Goal: Task Accomplishment & Management: Manage account settings

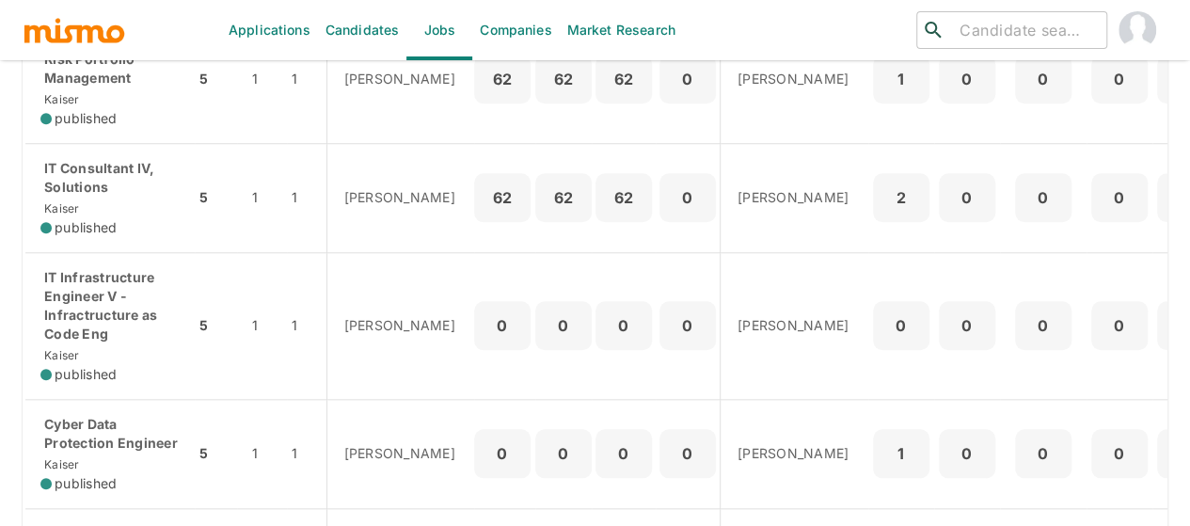
scroll to position [753, 0]
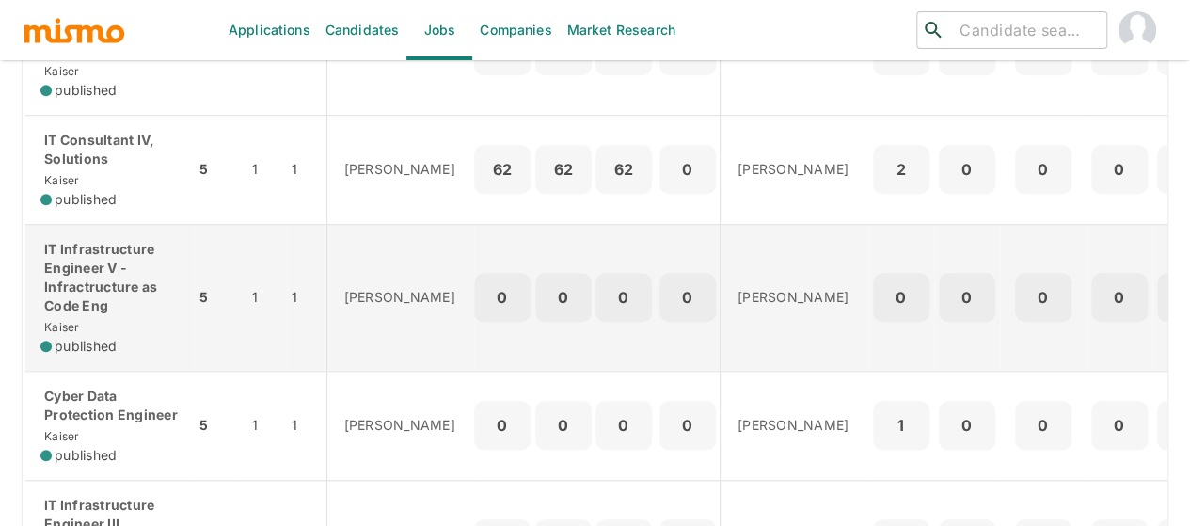
click at [91, 315] on p "IT Infrastructure Engineer V - Infractructure as Code Eng" at bounding box center [109, 277] width 139 height 75
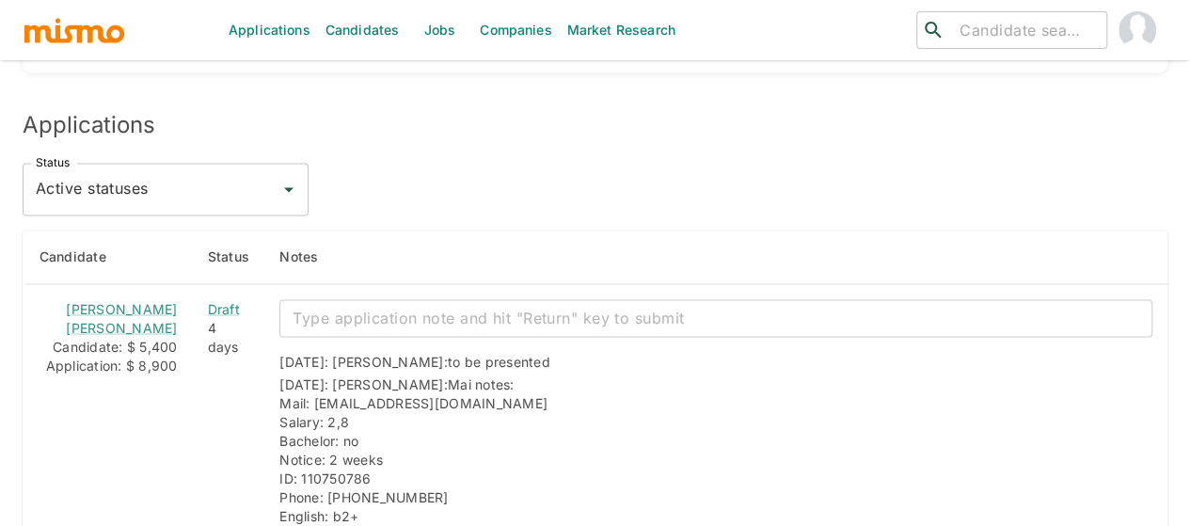
scroll to position [1599, 0]
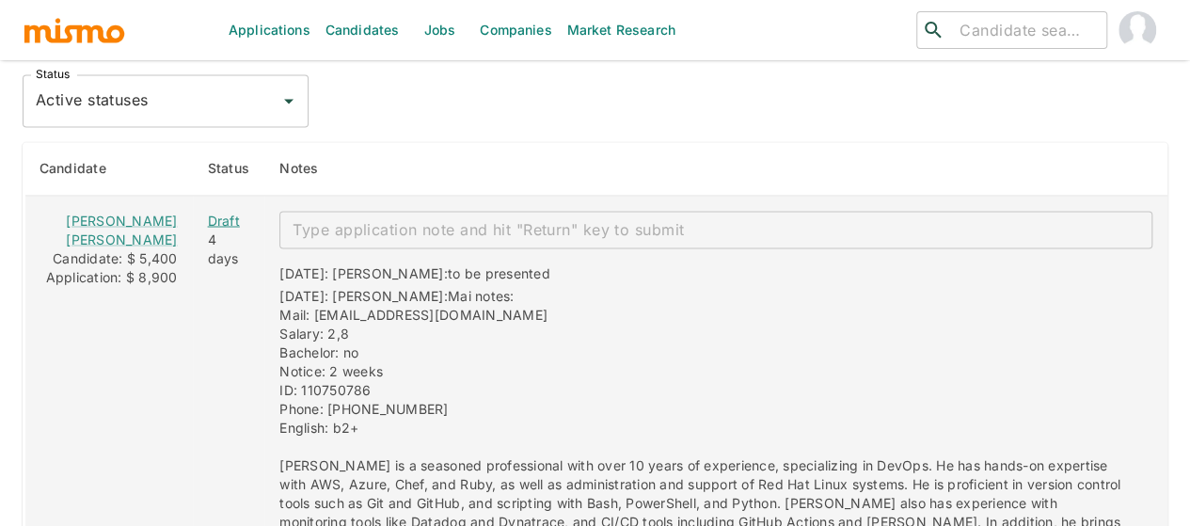
click at [208, 211] on div "Draft" at bounding box center [229, 220] width 42 height 19
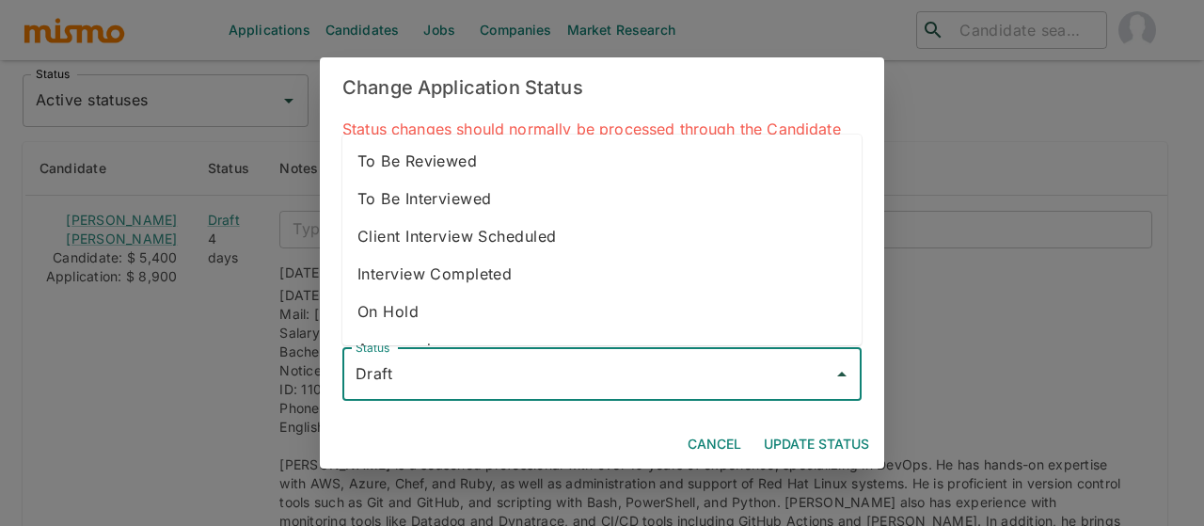
click at [398, 383] on input "Draft" at bounding box center [588, 375] width 474 height 36
drag, startPoint x: 421, startPoint y: 161, endPoint x: 625, endPoint y: 296, distance: 244.2
click at [421, 160] on li "To Be Reviewed" at bounding box center [601, 161] width 519 height 38
type input "To Be Reviewed"
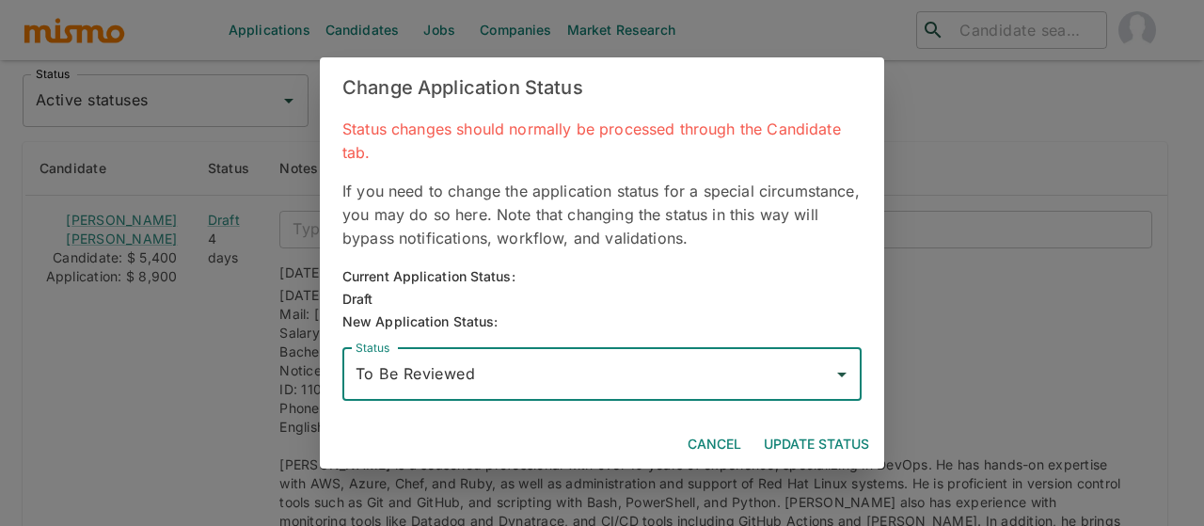
click at [804, 446] on button "Update Status" at bounding box center [816, 444] width 120 height 35
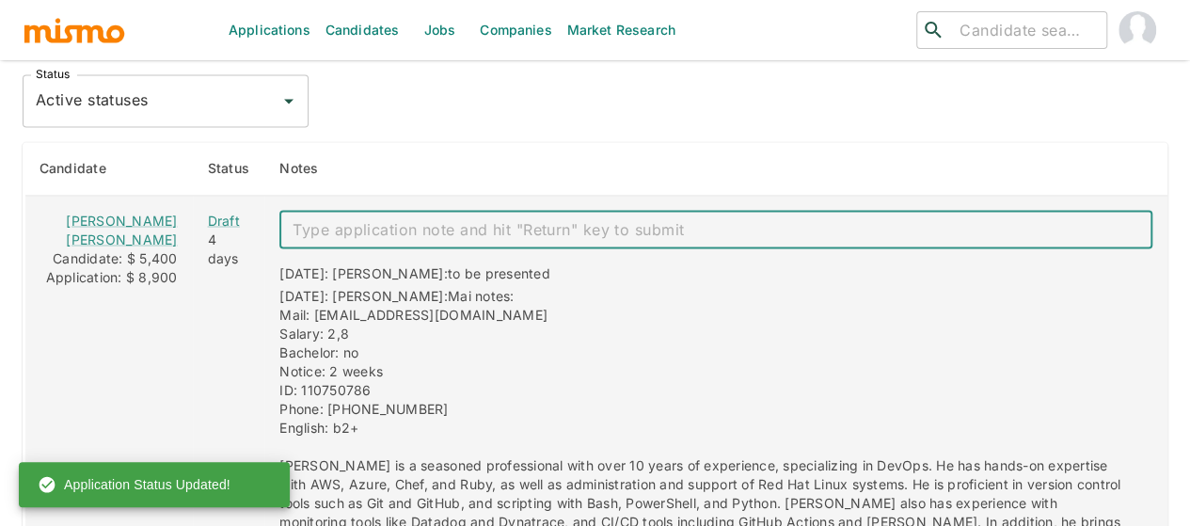
click at [317, 219] on textarea "enhanced table" at bounding box center [716, 229] width 847 height 22
type textarea "shared to KP"
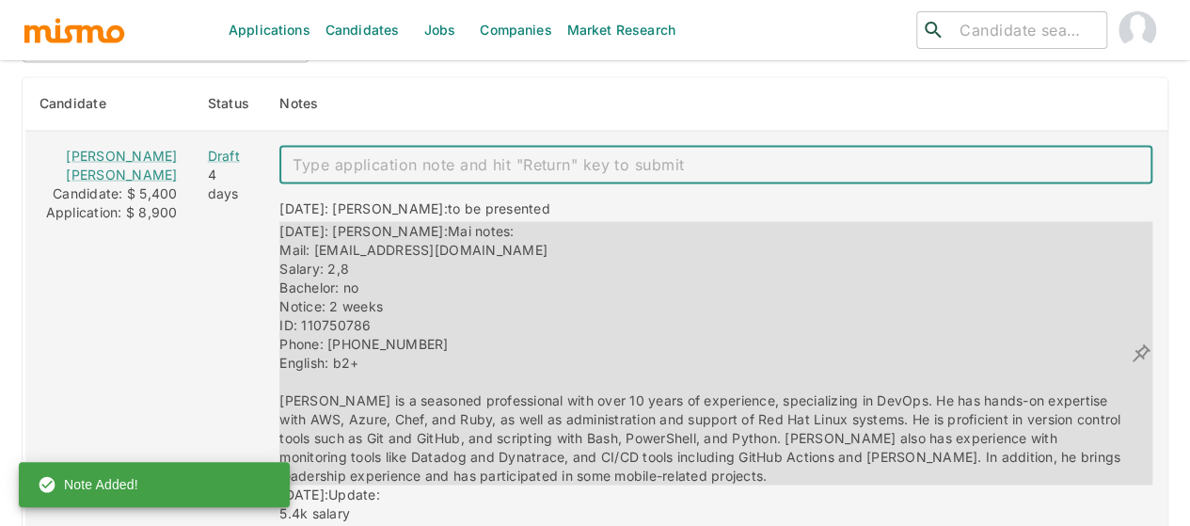
scroll to position [1788, 0]
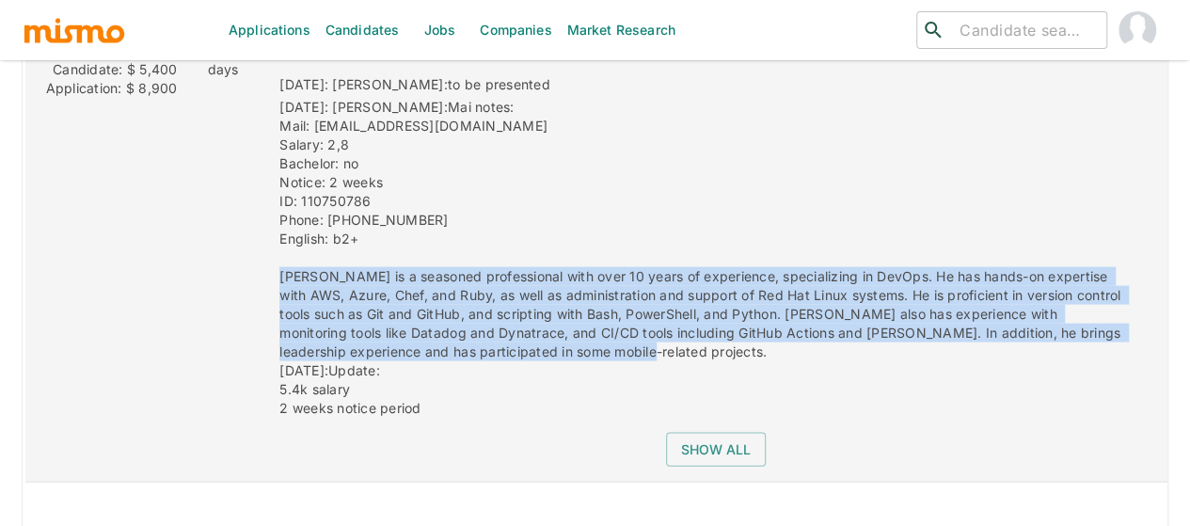
drag, startPoint x: 477, startPoint y: 336, endPoint x: 248, endPoint y: 262, distance: 240.1
click at [264, 262] on div "[DATE]: [PERSON_NAME]: to be presented [DATE]: [PERSON_NAME]: Mai notes: Mail: …" at bounding box center [708, 239] width 888 height 358
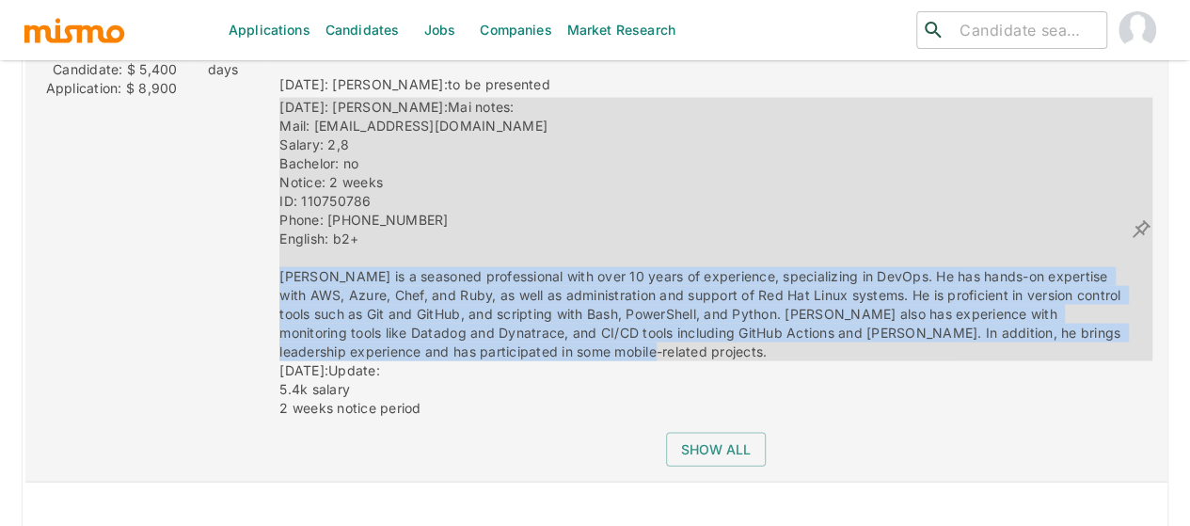
copy span "[PERSON_NAME] is a seasoned professional with over 10 years of experience, spec…"
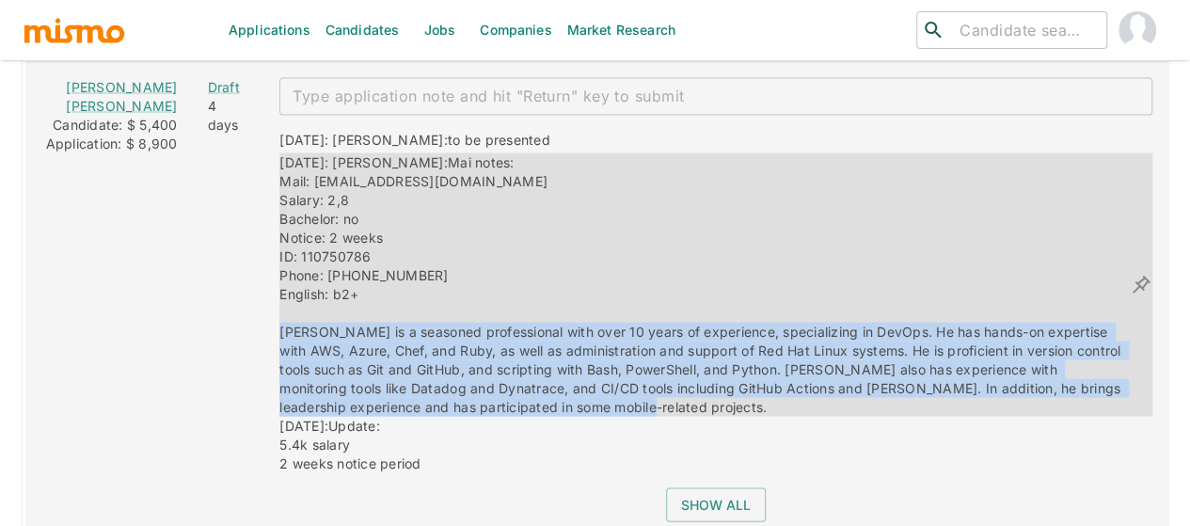
scroll to position [1693, 0]
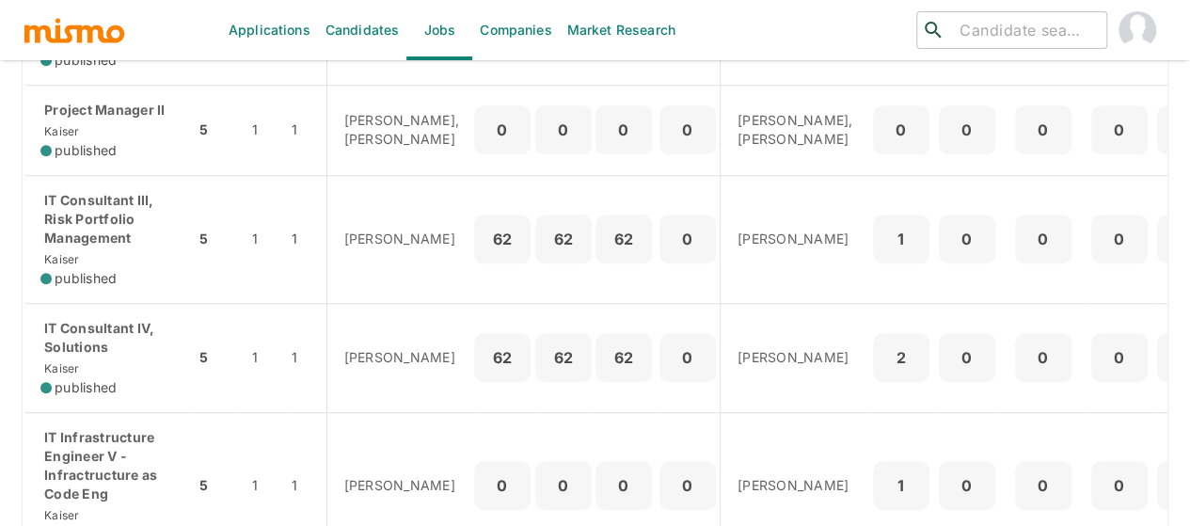
scroll to position [659, 0]
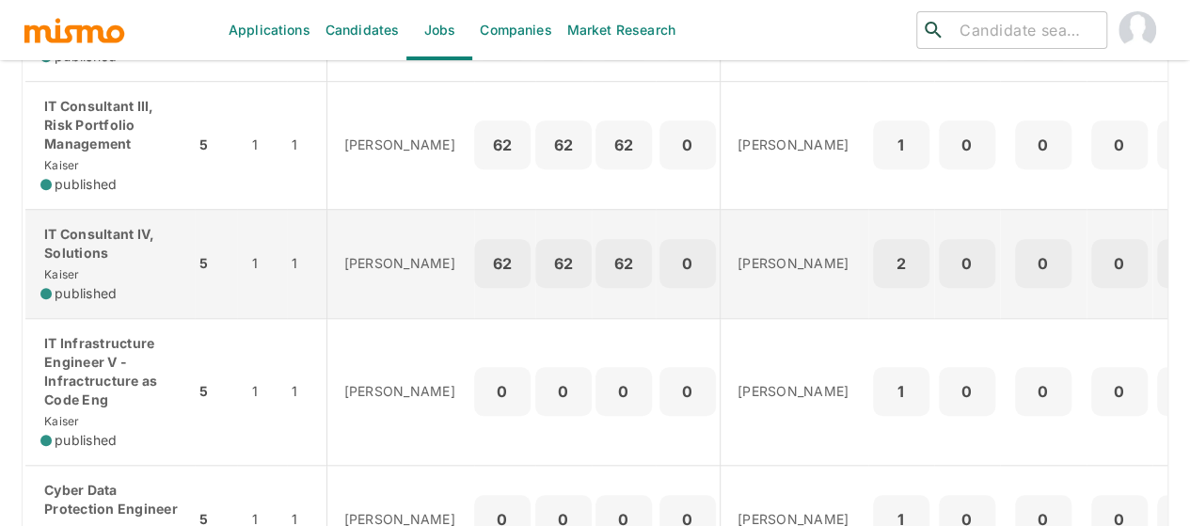
click at [94, 262] on p "IT Consultant IV, Solutions" at bounding box center [109, 244] width 139 height 38
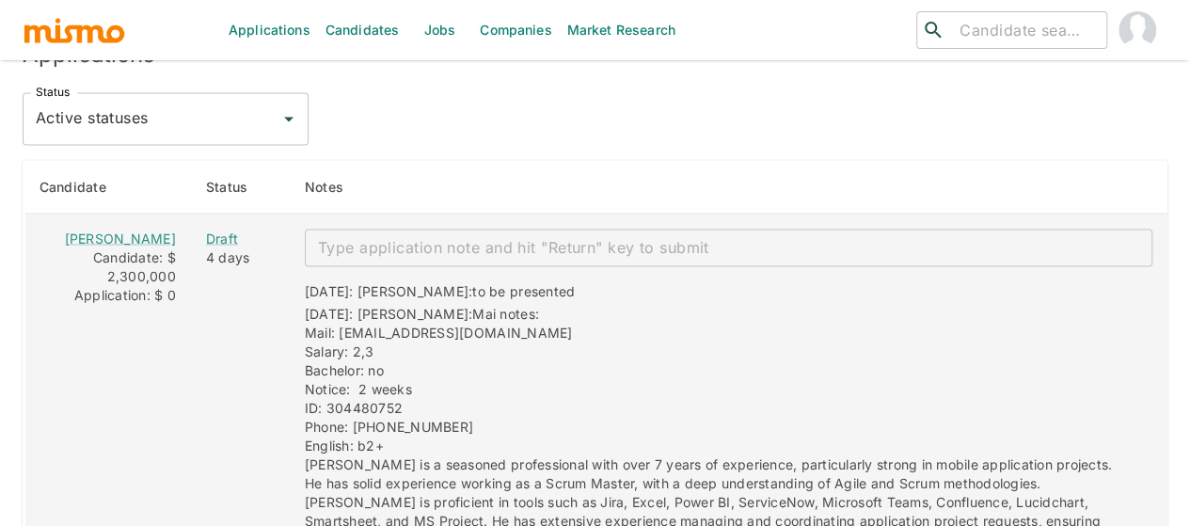
scroll to position [1654, 0]
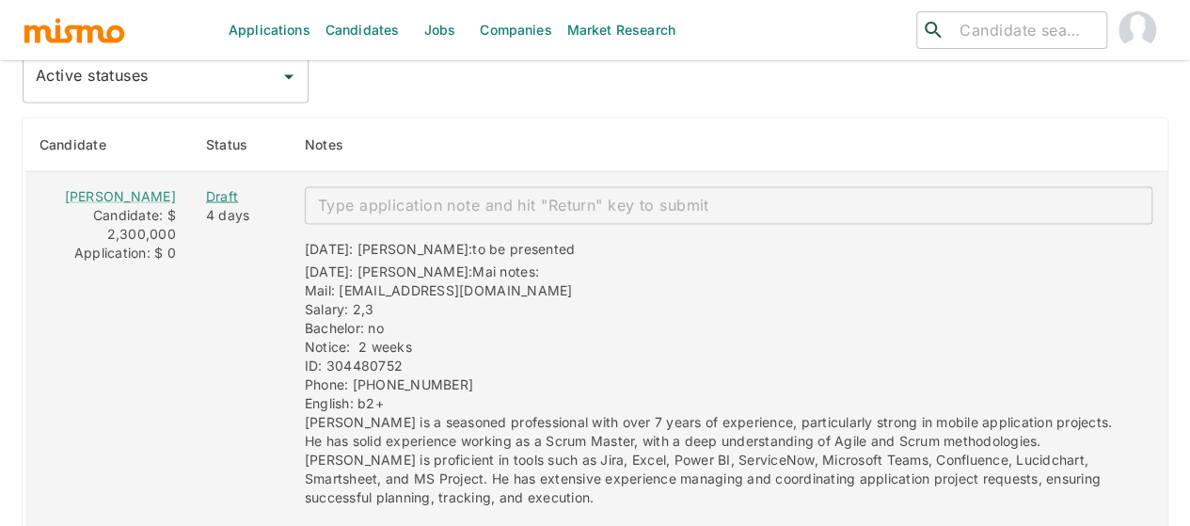
click at [206, 186] on div "Draft" at bounding box center [240, 195] width 69 height 19
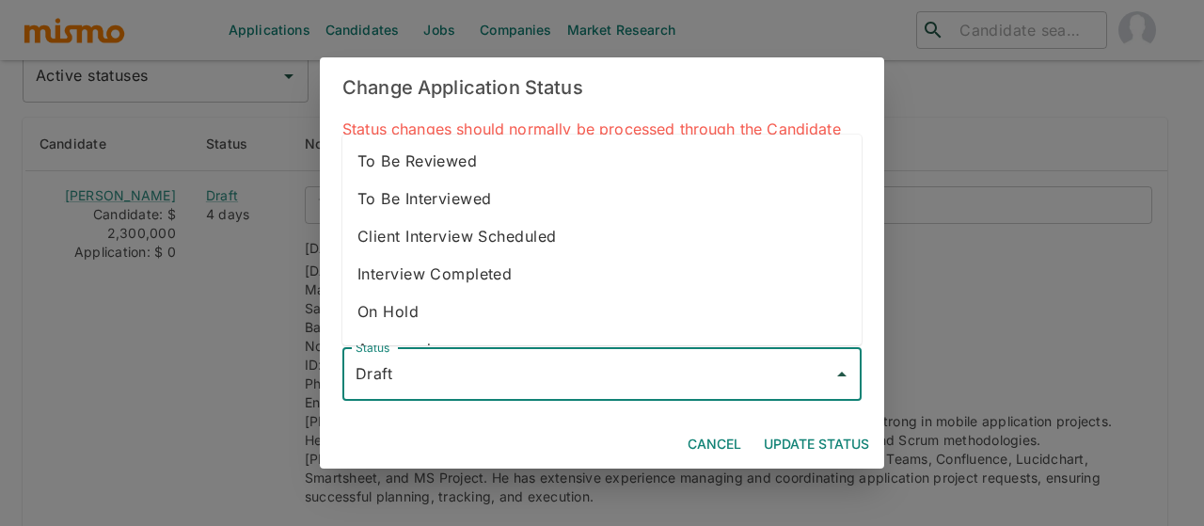
click at [406, 377] on input "Draft" at bounding box center [588, 375] width 474 height 36
click at [453, 158] on li "To Be Reviewed" at bounding box center [601, 161] width 519 height 38
type input "To Be Reviewed"
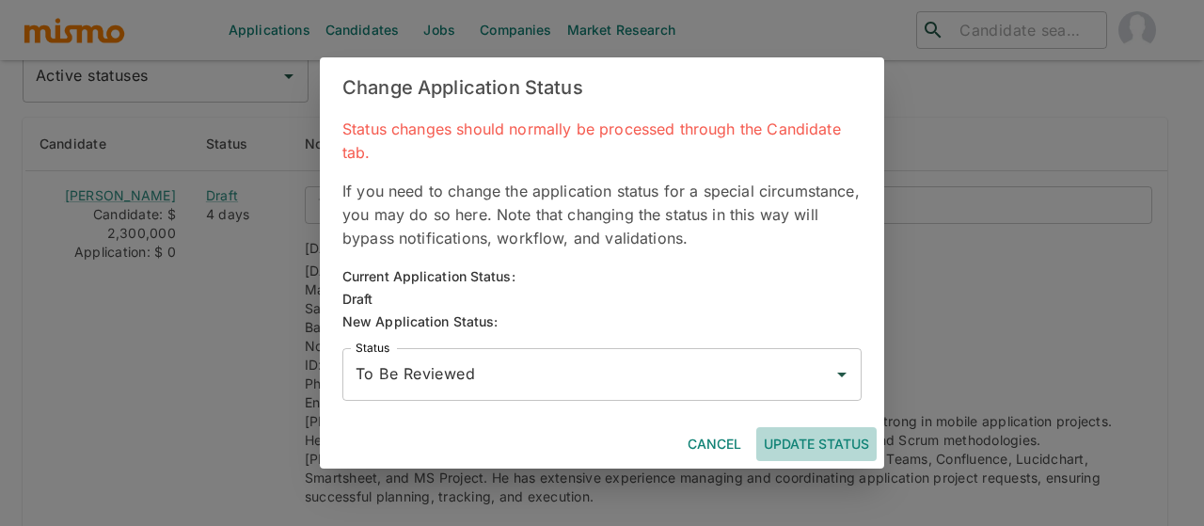
click at [794, 436] on button "Update Status" at bounding box center [816, 444] width 120 height 35
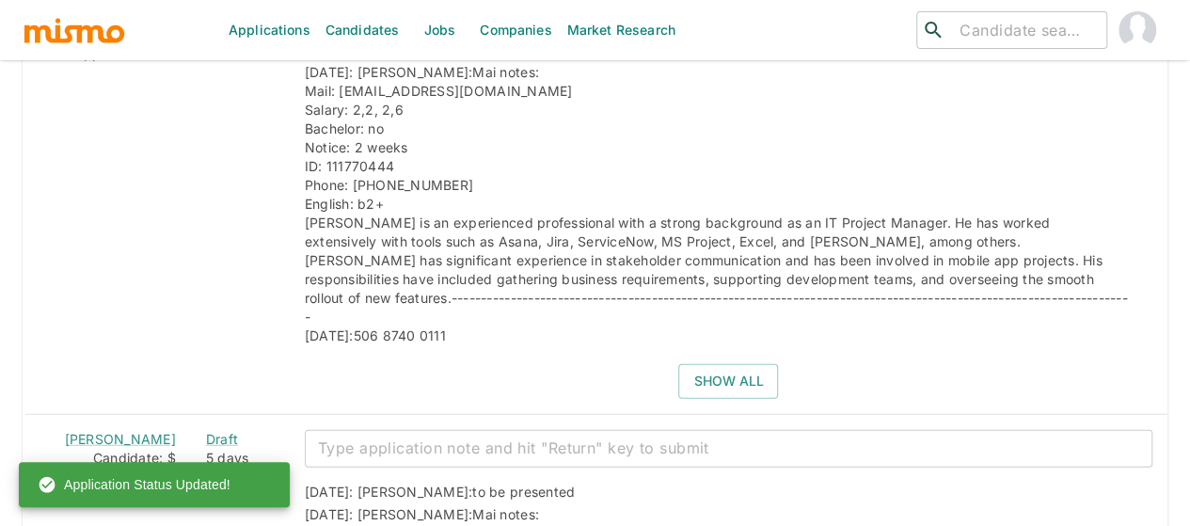
scroll to position [2407, 0]
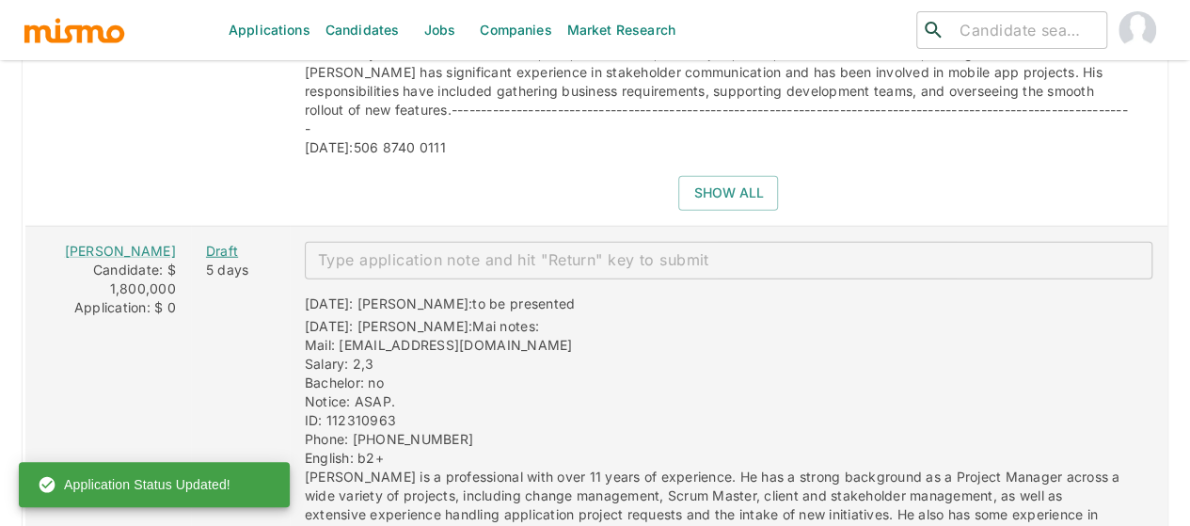
click at [206, 242] on div "Draft" at bounding box center [240, 251] width 69 height 19
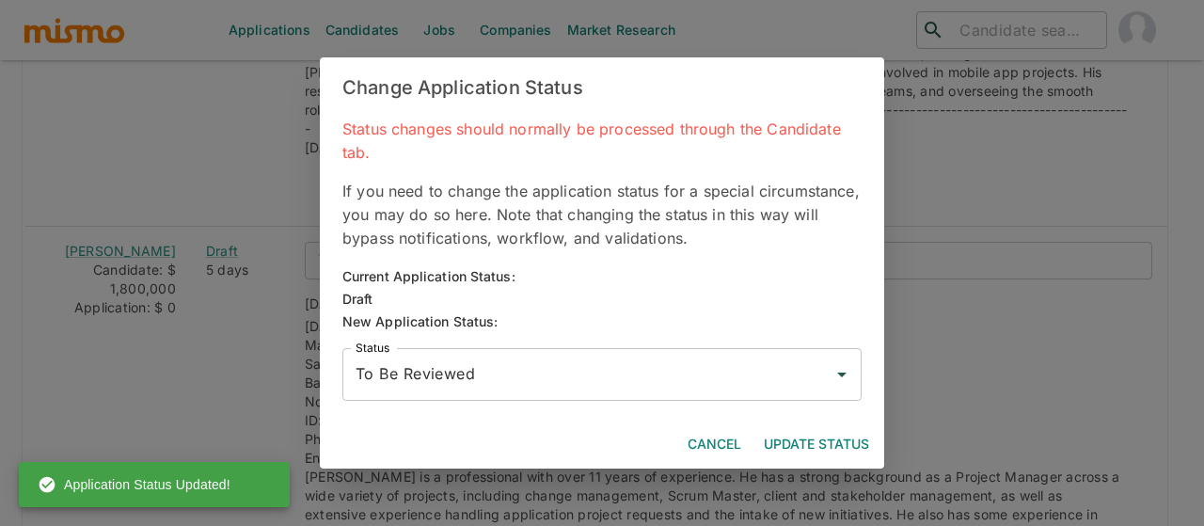
click at [416, 377] on input "To Be Reviewed" at bounding box center [588, 375] width 474 height 36
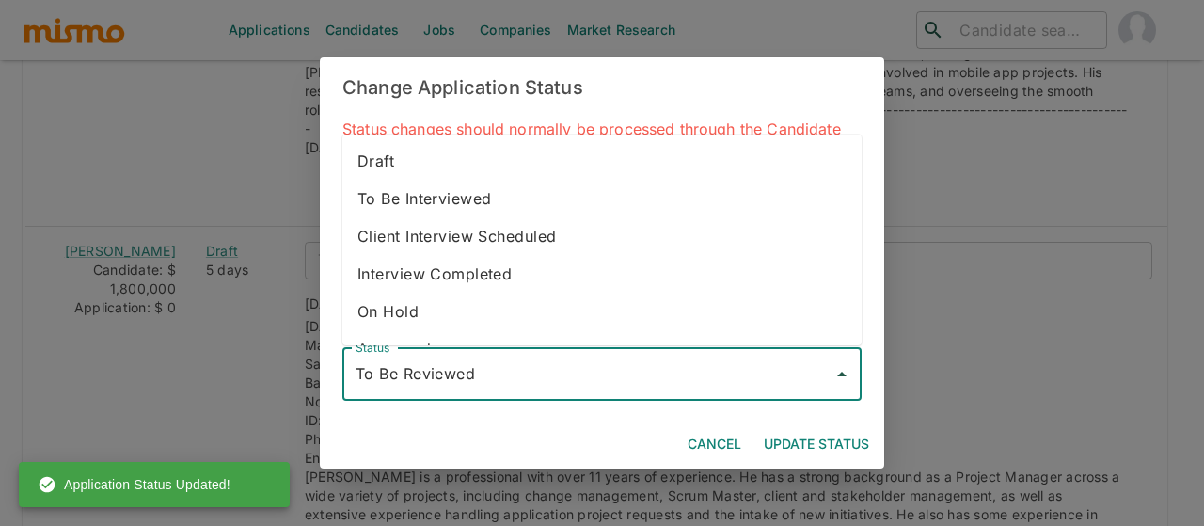
click at [258, 352] on div "Change Application Status Status changes should normally be processed through t…" at bounding box center [602, 263] width 1204 height 526
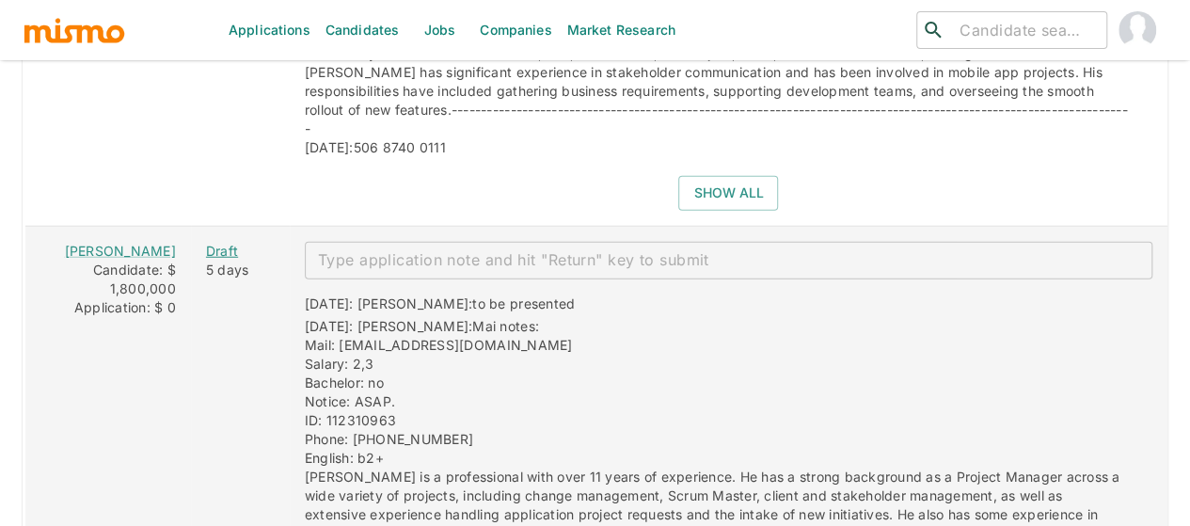
click at [206, 242] on div "Draft" at bounding box center [240, 251] width 69 height 19
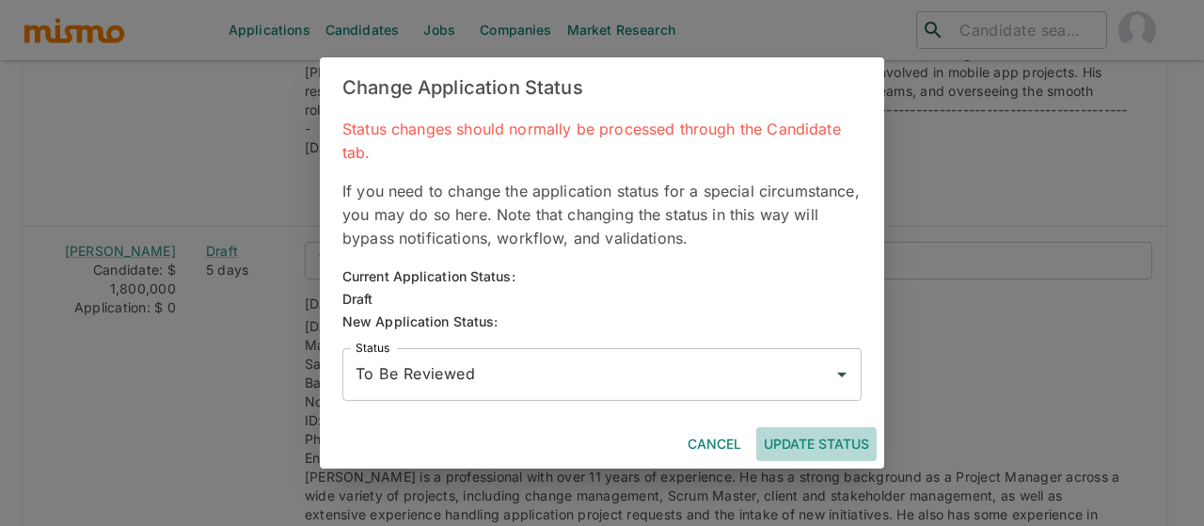
click at [803, 439] on button "Update Status" at bounding box center [816, 444] width 120 height 35
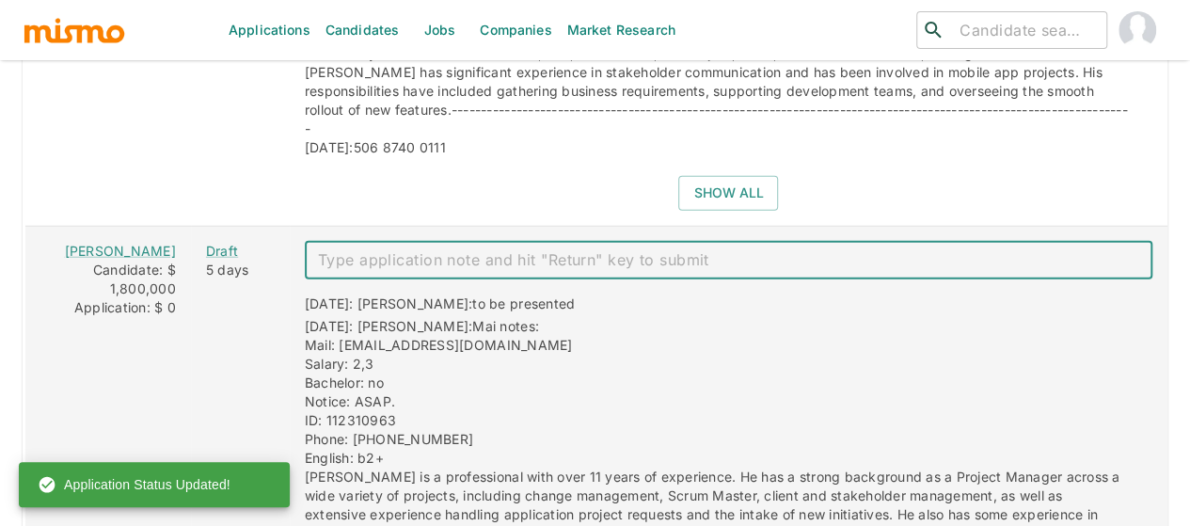
click at [369, 249] on textarea "enhanced table" at bounding box center [728, 260] width 821 height 22
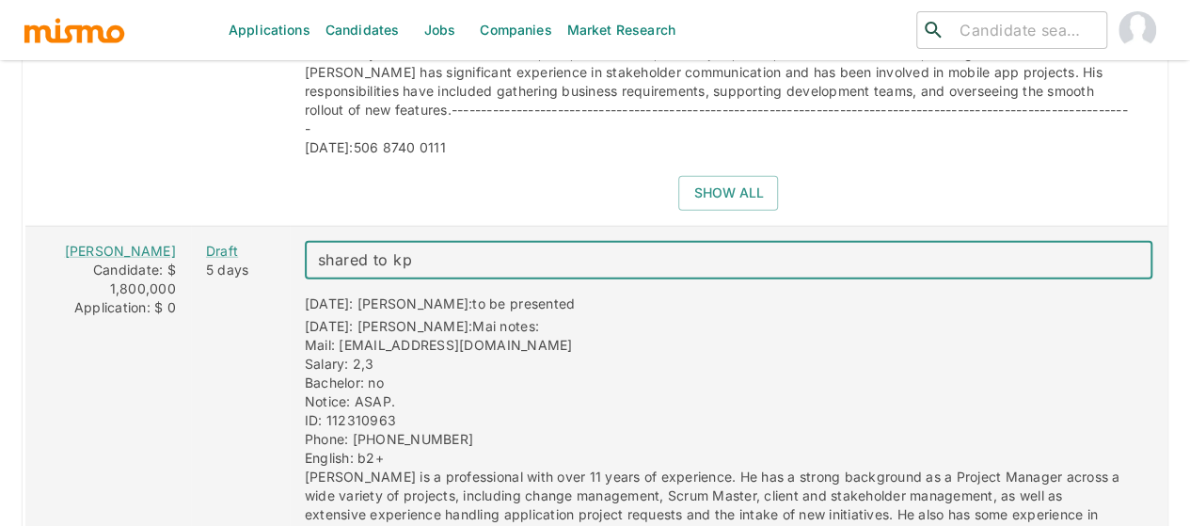
drag, startPoint x: 390, startPoint y: 190, endPoint x: 275, endPoint y: 182, distance: 115.1
click at [305, 242] on div "shared to kp x ​" at bounding box center [729, 261] width 848 height 38
paste textarea "Technical Interview to be scheduled"
drag, startPoint x: 585, startPoint y: 187, endPoint x: 242, endPoint y: 172, distance: 343.7
click at [242, 226] on tr "Adrian Ramirez Candidate: $ 1,800,000 Application: $ 0 Draft 5 days Technical I…" at bounding box center [596, 447] width 1144 height 442
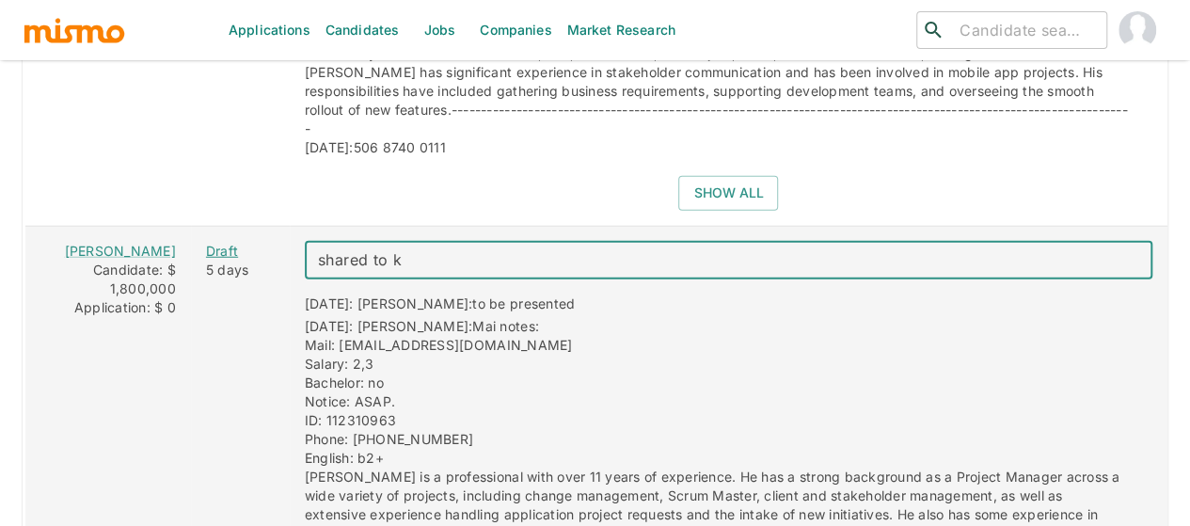
type textarea "shared to kp"
drag, startPoint x: 394, startPoint y: 180, endPoint x: 244, endPoint y: 167, distance: 151.1
click at [244, 226] on tr "Adrian Ramirez Candidate: $ 1,800,000 Application: $ 0 Draft 5 days shared to k…" at bounding box center [596, 447] width 1144 height 442
click at [411, 249] on textarea "shared to kp" at bounding box center [728, 260] width 821 height 22
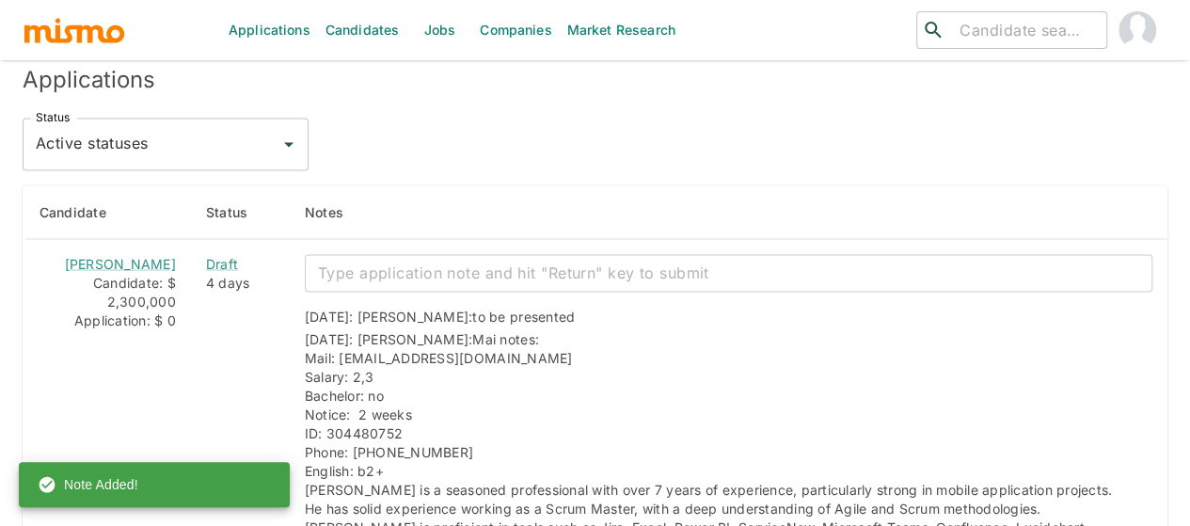
scroll to position [1560, 0]
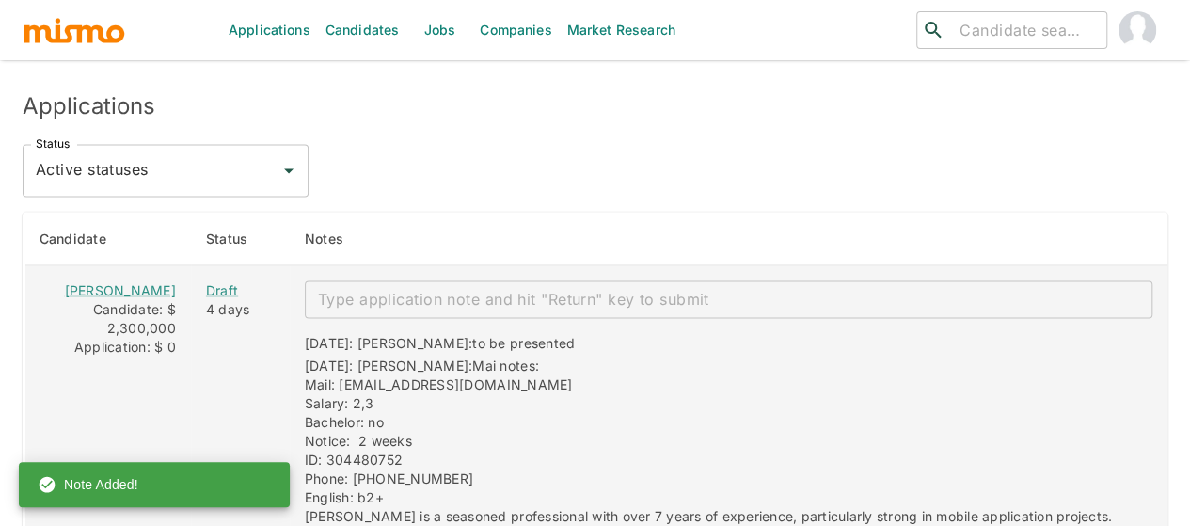
click at [388, 288] on textarea "enhanced table" at bounding box center [728, 299] width 821 height 22
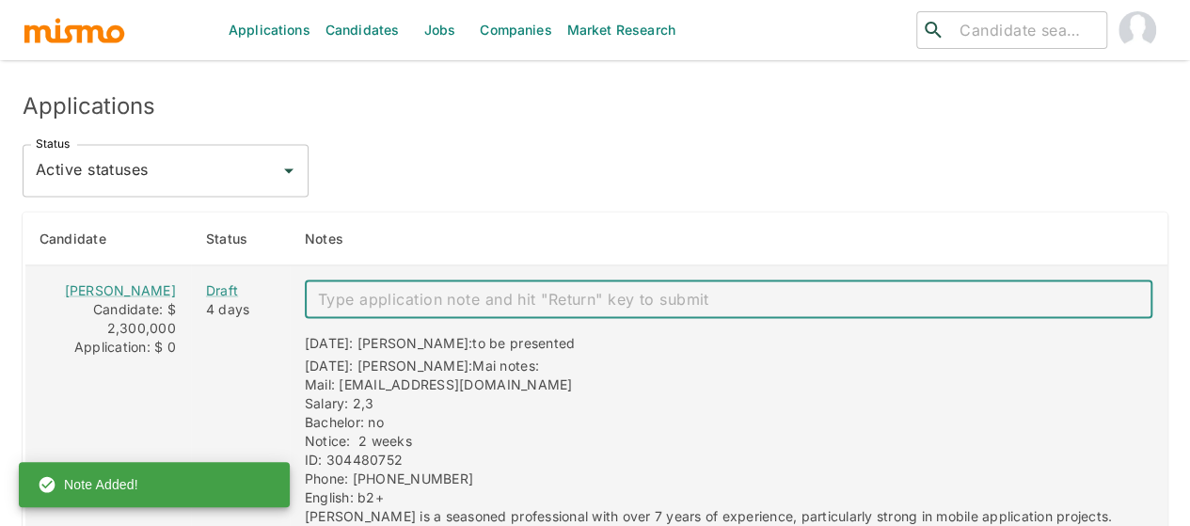
paste textarea "shared to kp"
type textarea "shared to kp"
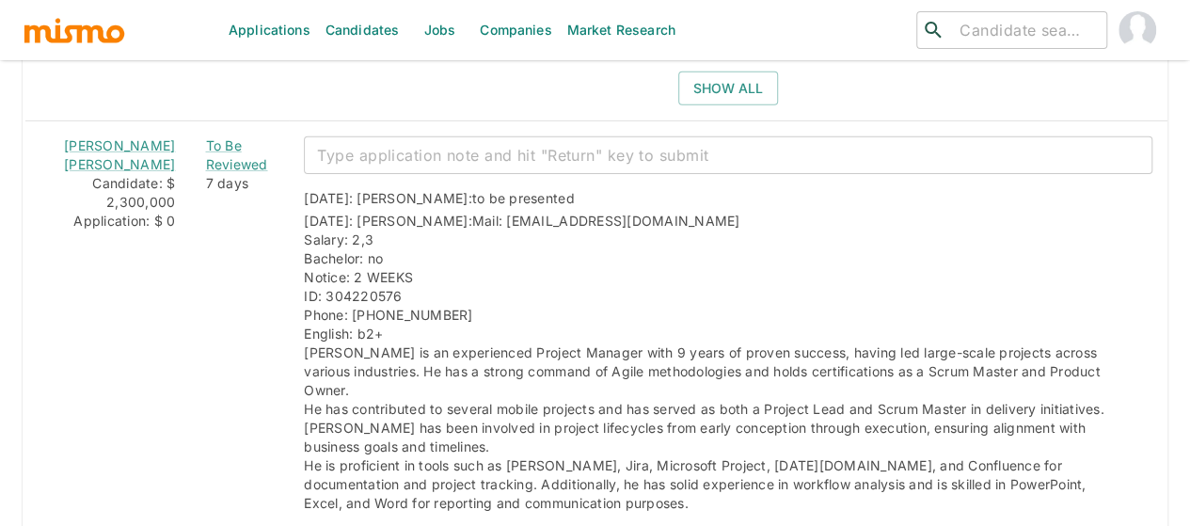
scroll to position [2914, 0]
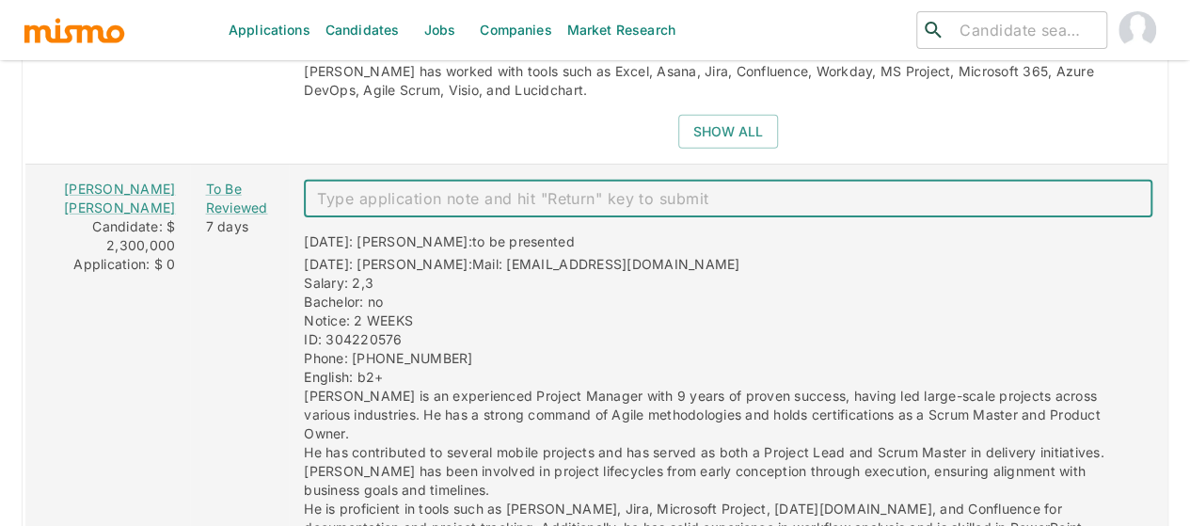
click at [317, 188] on textarea "enhanced table" at bounding box center [728, 199] width 822 height 22
paste textarea "shared to kp"
type textarea "shared to kp"
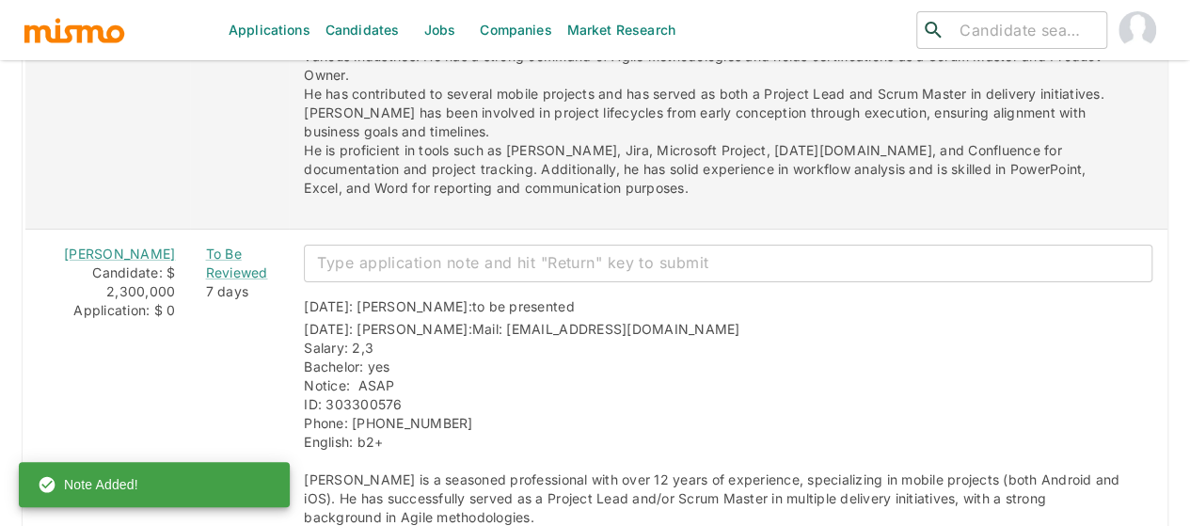
scroll to position [3196, 0]
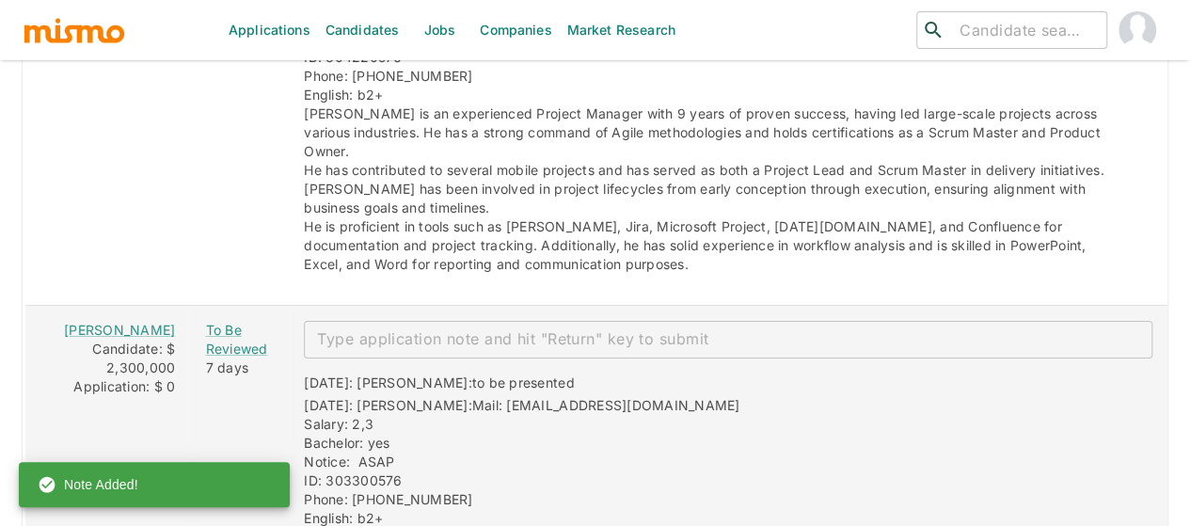
click at [323, 328] on textarea "enhanced table" at bounding box center [728, 339] width 822 height 22
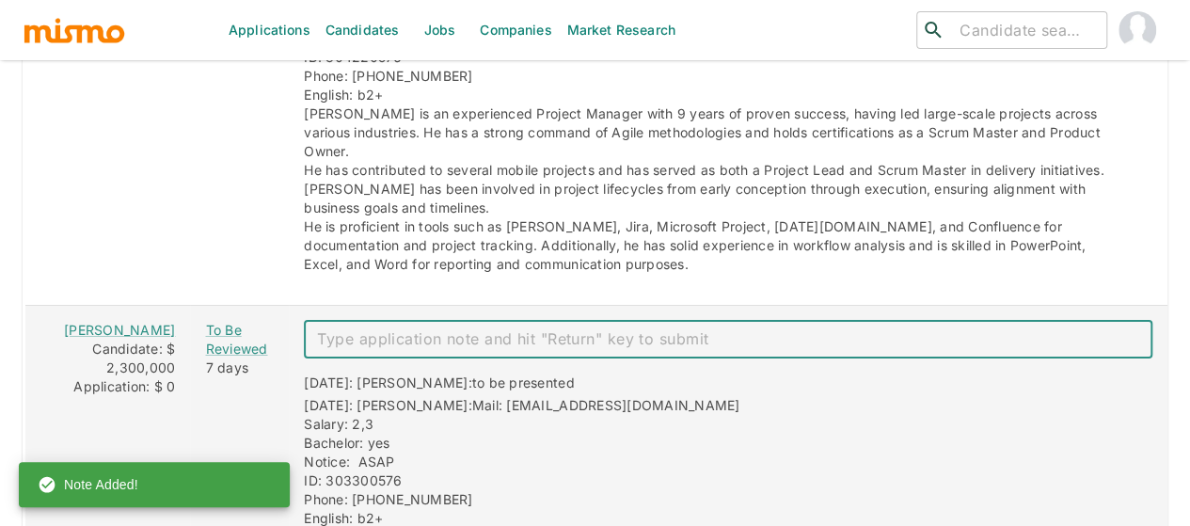
paste textarea "shared to kp"
type textarea "shared to kp"
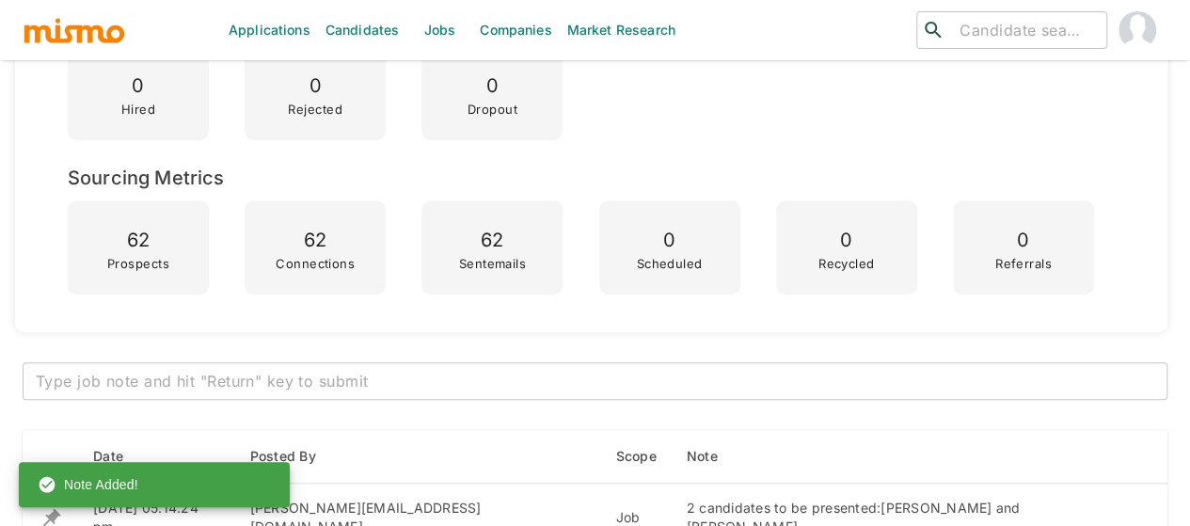
scroll to position [750, 0]
